Goal: Transaction & Acquisition: Purchase product/service

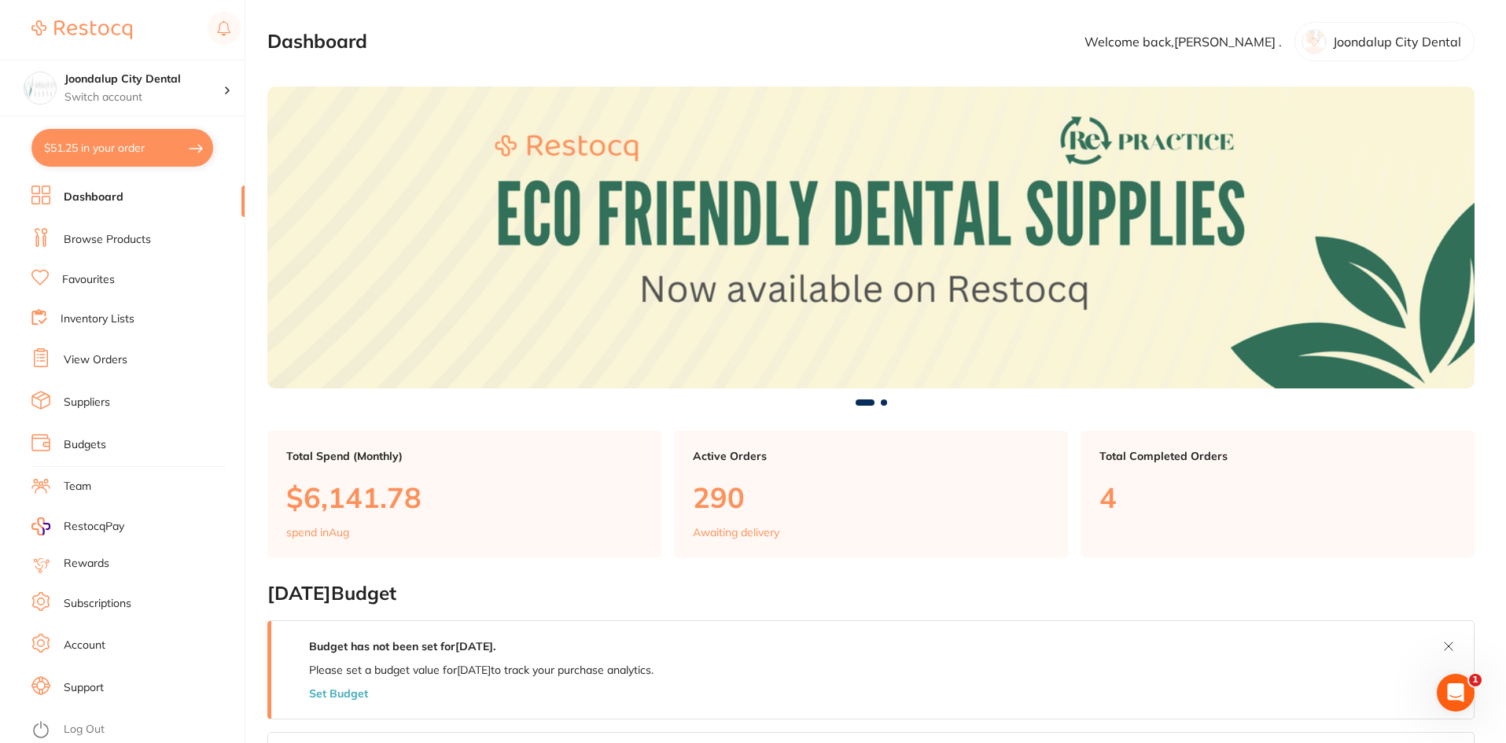
click at [86, 234] on link "Browse Products" at bounding box center [107, 240] width 87 height 16
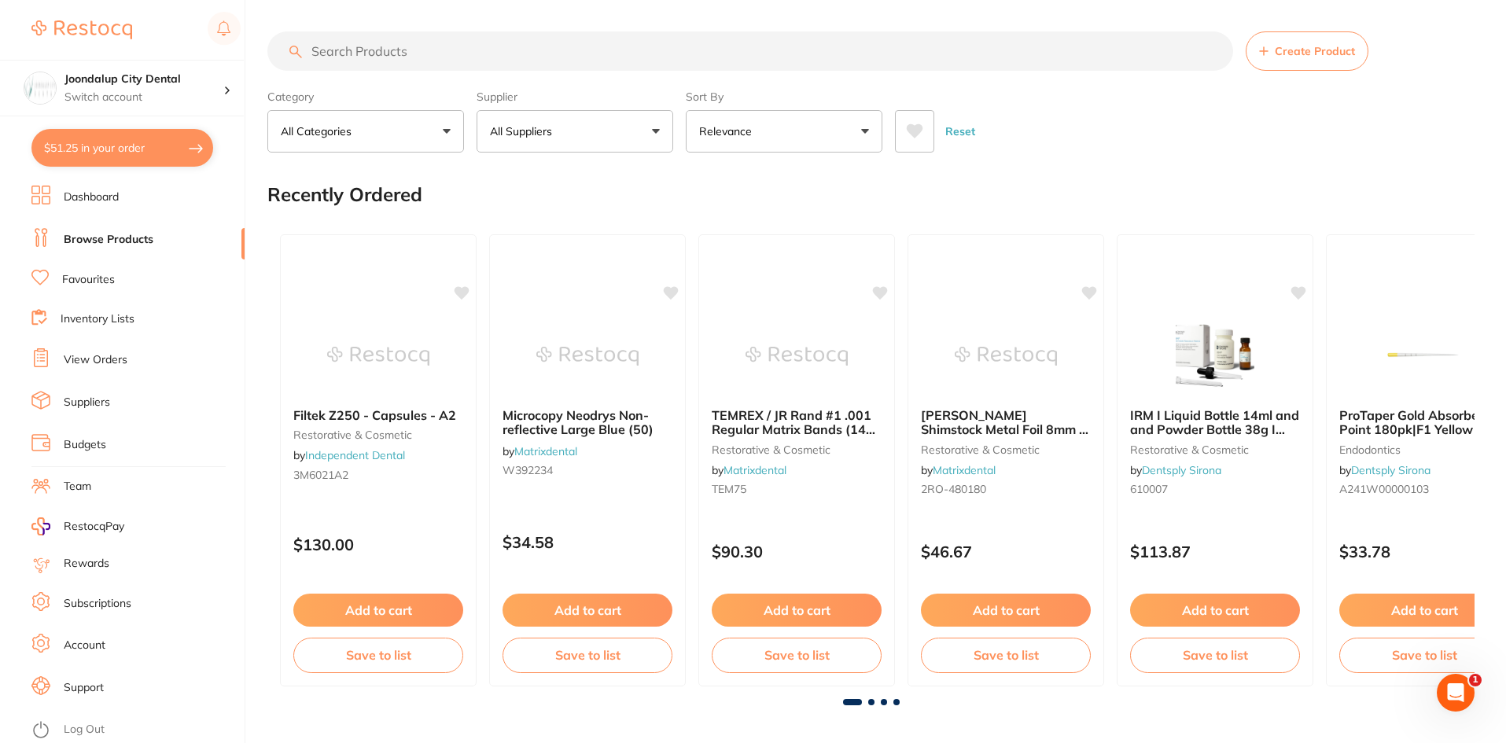
click at [630, 129] on button "All Suppliers" at bounding box center [574, 131] width 197 height 42
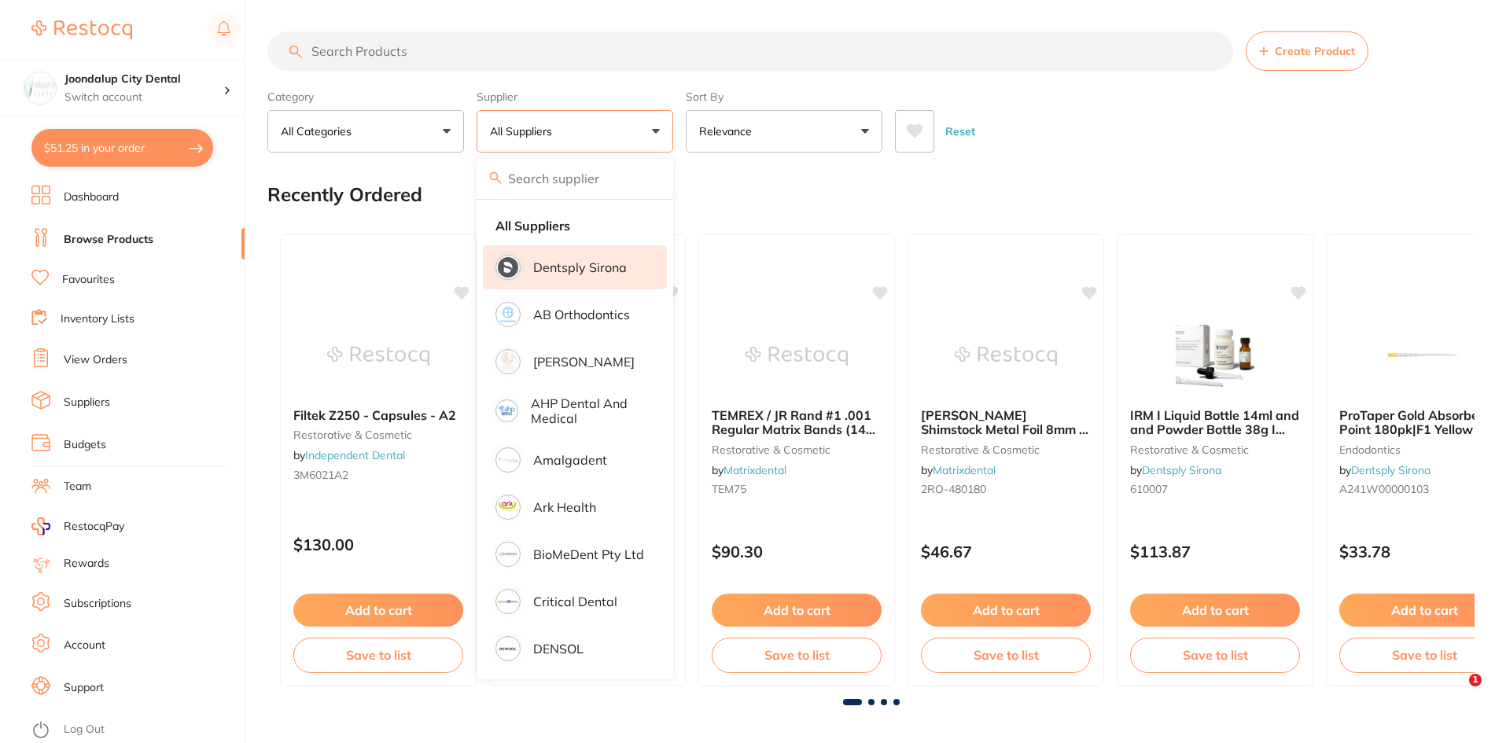
click at [609, 273] on p "Dentsply Sirona" at bounding box center [580, 267] width 94 height 14
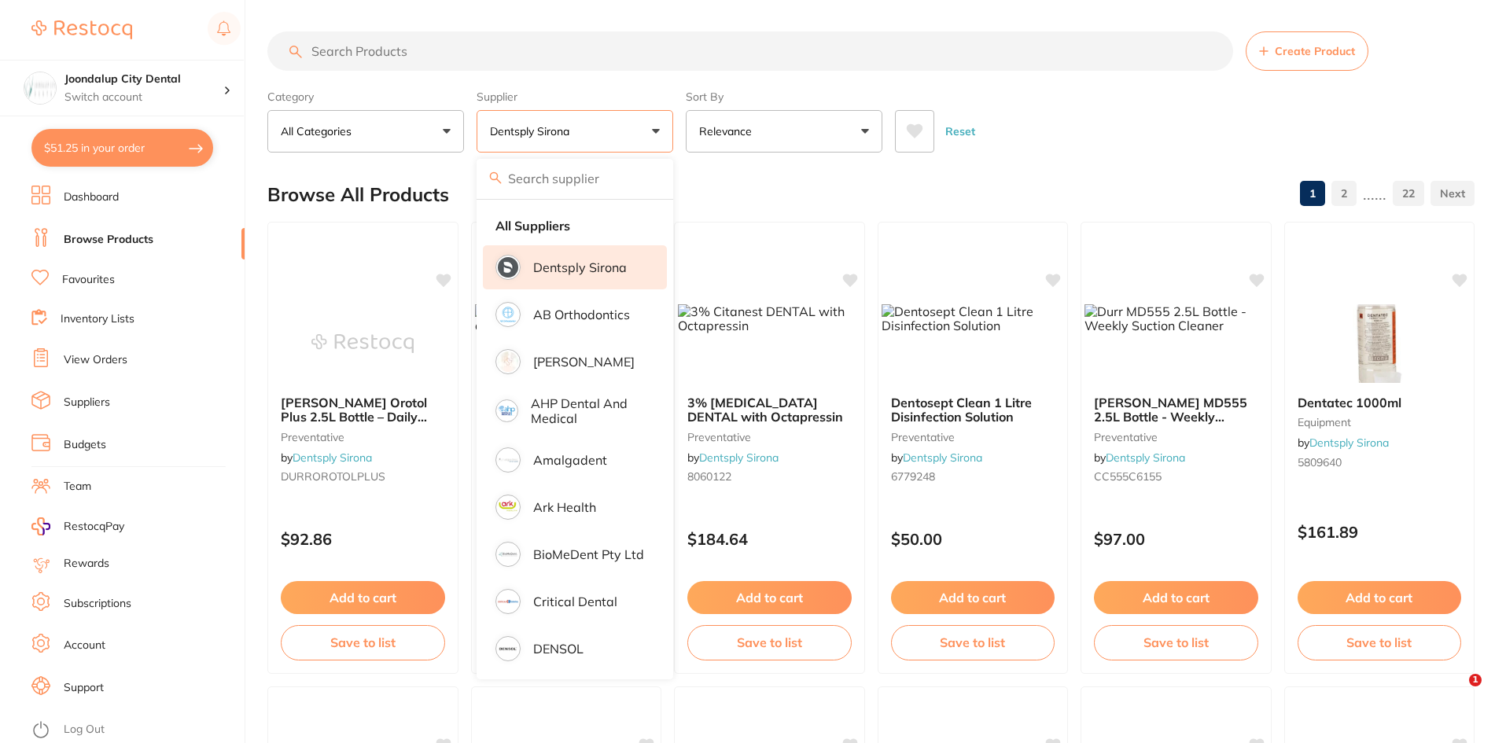
click at [395, 57] on input "search" at bounding box center [749, 50] width 965 height 39
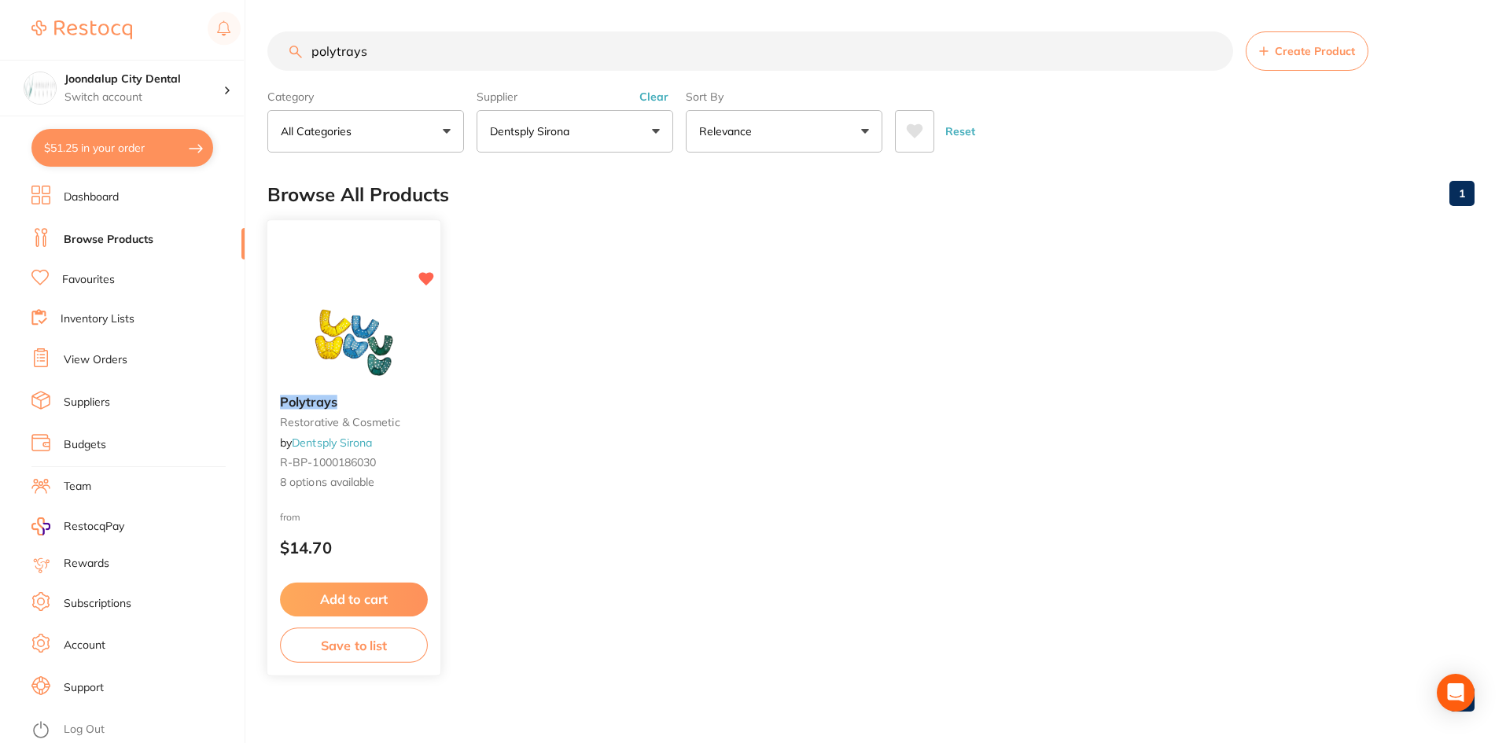
type input "polytrays"
click at [333, 326] on img at bounding box center [353, 342] width 103 height 79
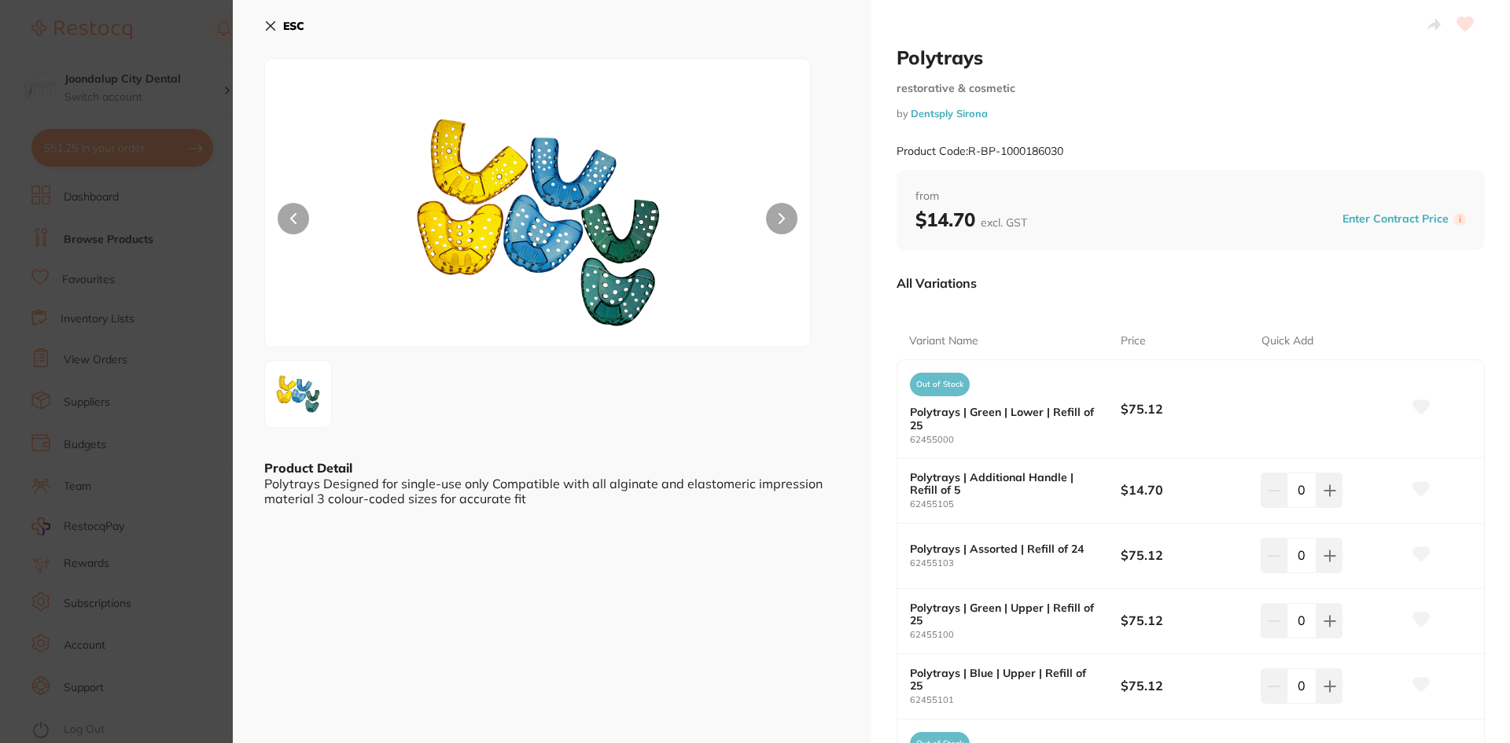
click at [264, 23] on icon at bounding box center [270, 26] width 13 height 13
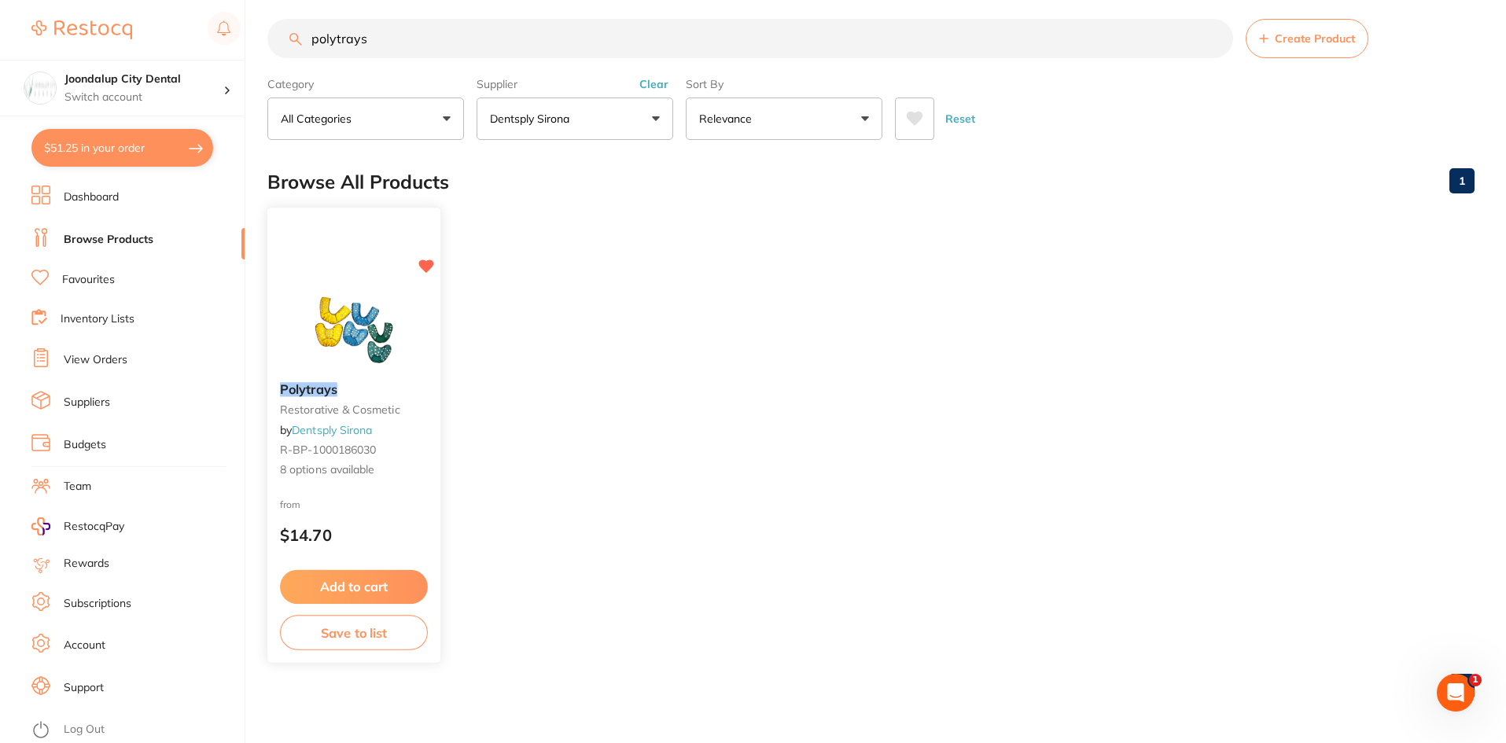
click at [398, 329] on img at bounding box center [353, 329] width 103 height 79
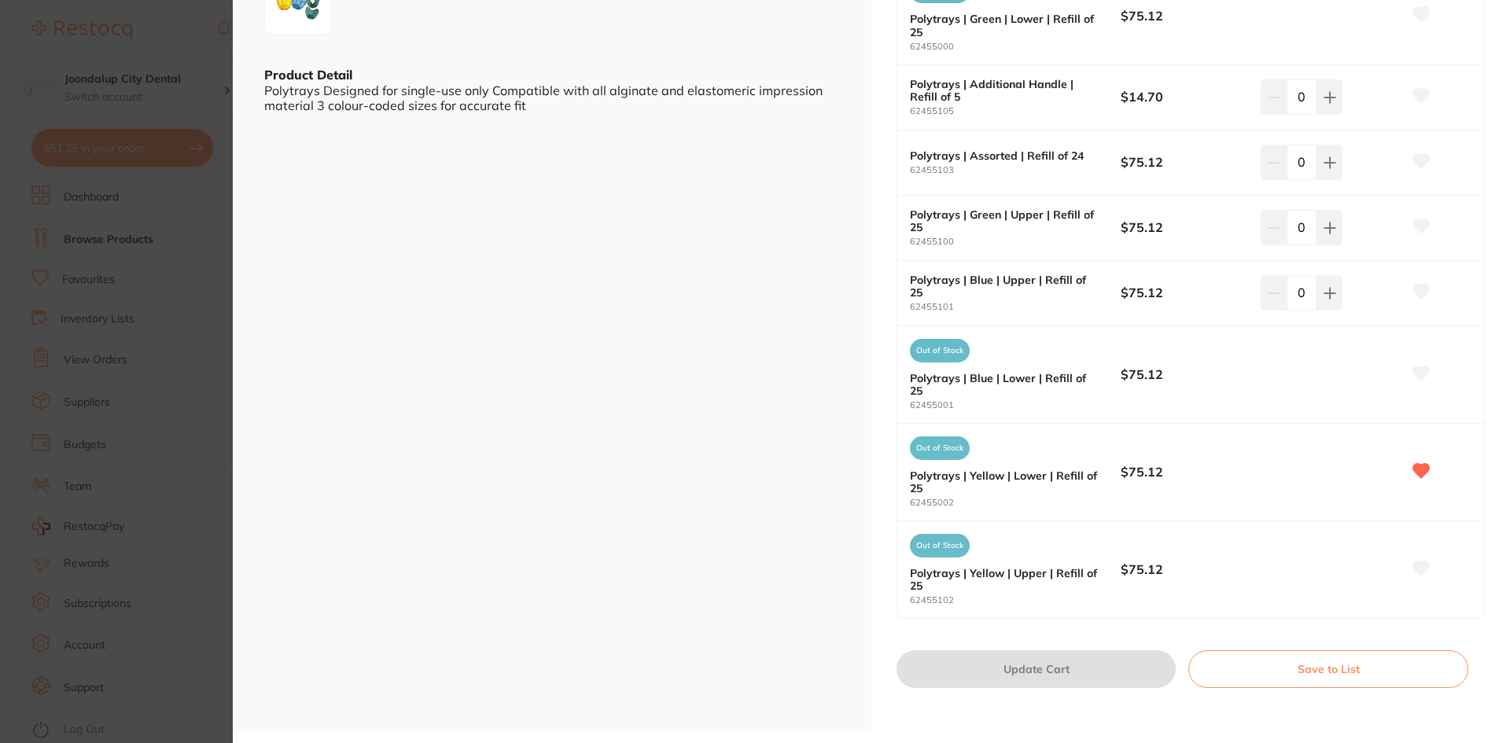
scroll to position [79, 0]
